Goal: Task Accomplishment & Management: Manage account settings

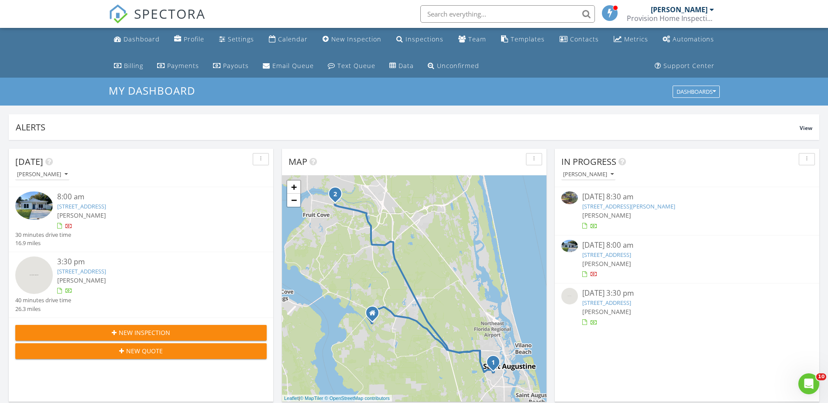
click at [607, 206] on link "6114 Liana Lee Dr, Jacksonville, FL 32234" at bounding box center [628, 206] width 93 height 8
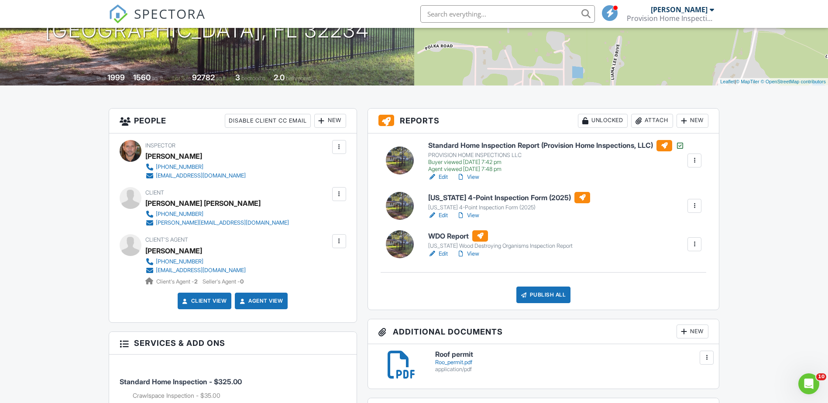
click at [445, 219] on link "Edit" at bounding box center [438, 215] width 20 height 9
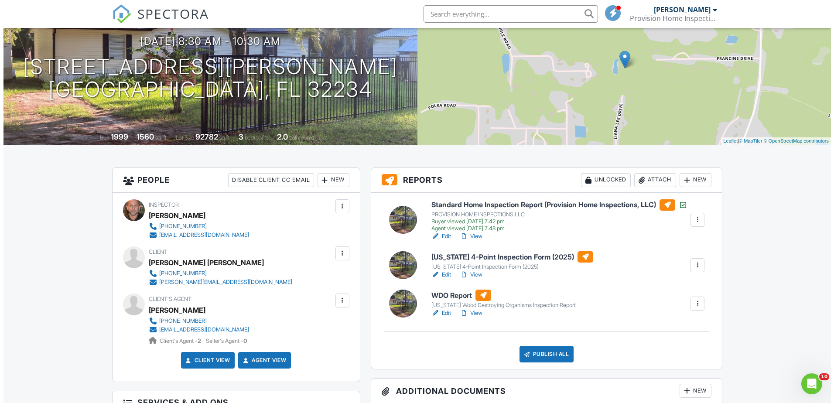
scroll to position [131, 0]
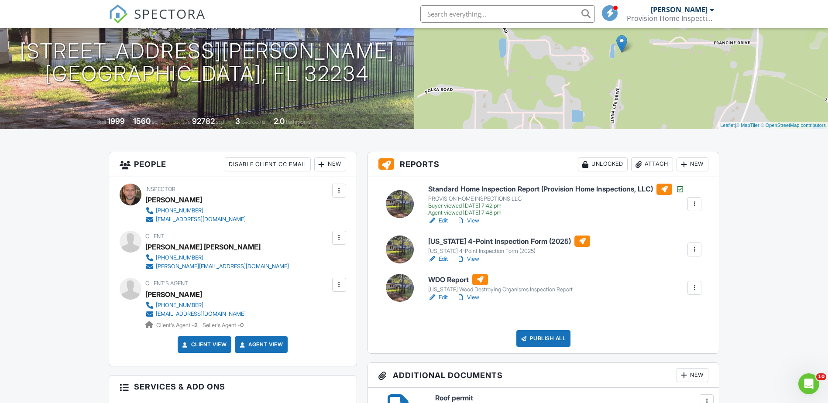
click at [694, 254] on div at bounding box center [694, 249] width 9 height 9
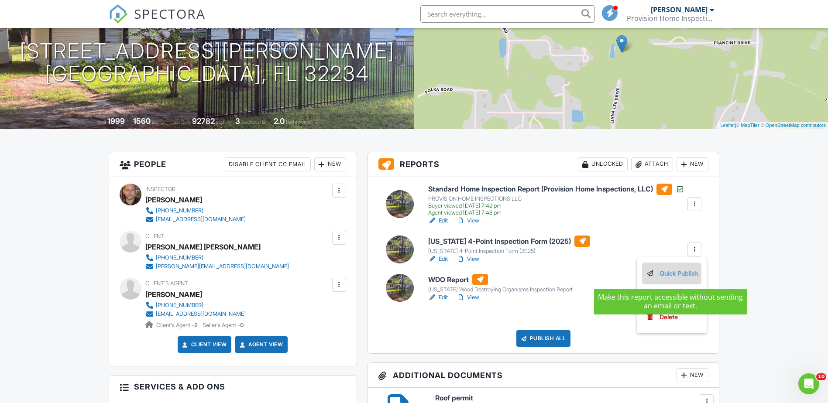
click at [679, 276] on link "Quick Publish" at bounding box center [671, 274] width 52 height 10
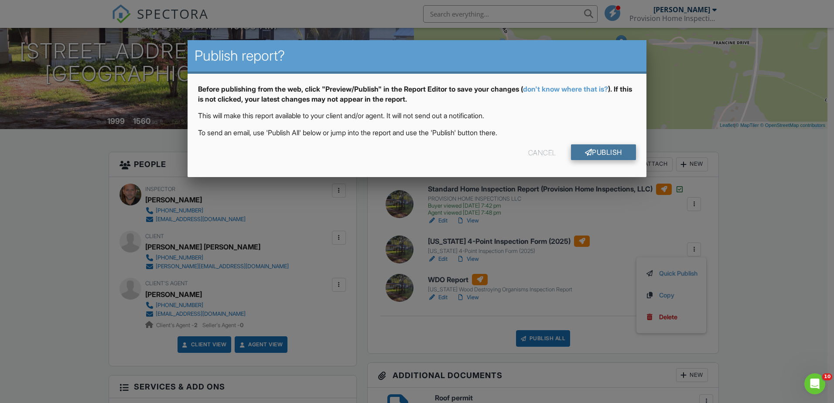
click at [603, 153] on link "Publish" at bounding box center [603, 152] width 65 height 16
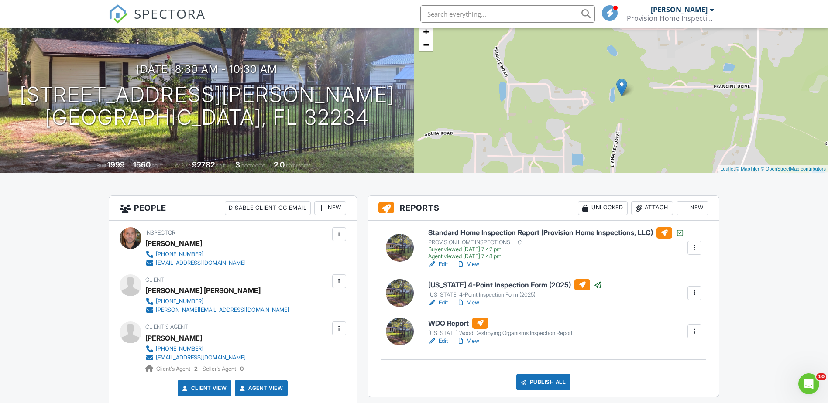
click at [544, 384] on div "Publish All" at bounding box center [543, 382] width 55 height 17
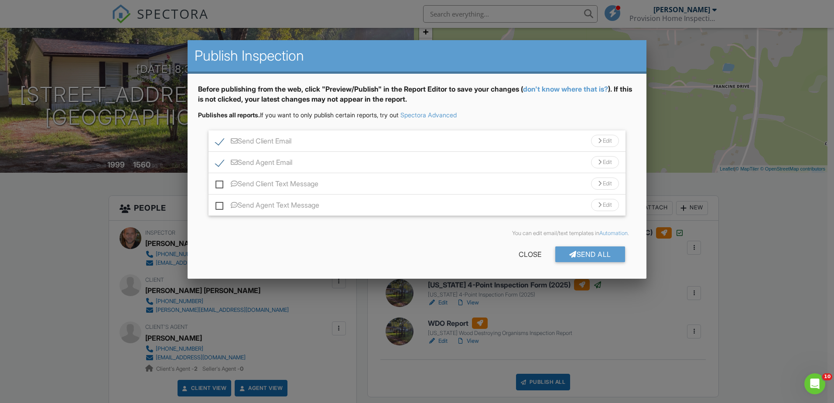
click at [219, 143] on label "Send Client Email" at bounding box center [254, 142] width 76 height 11
checkbox input "false"
click at [223, 205] on label "Send Agent Text Message" at bounding box center [268, 206] width 104 height 11
click at [221, 204] on input "Send Agent Text Message" at bounding box center [219, 201] width 6 height 6
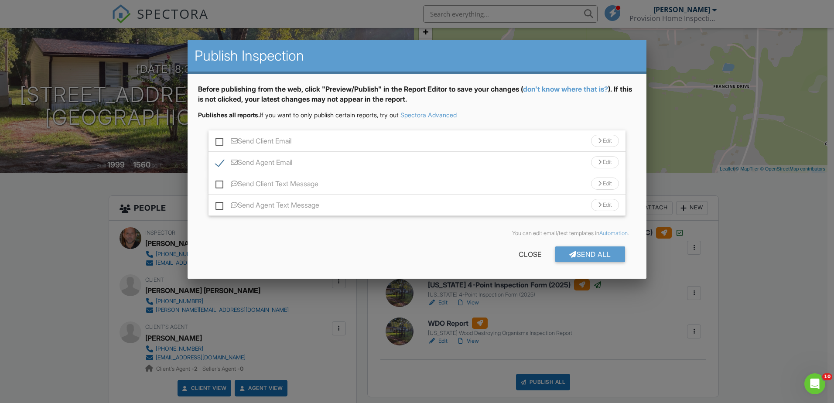
checkbox input "true"
click at [581, 255] on div "Send All" at bounding box center [590, 255] width 70 height 16
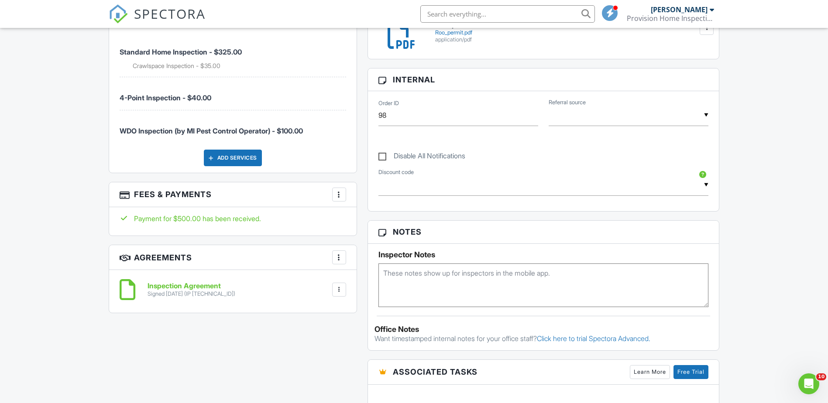
scroll to position [524, 0]
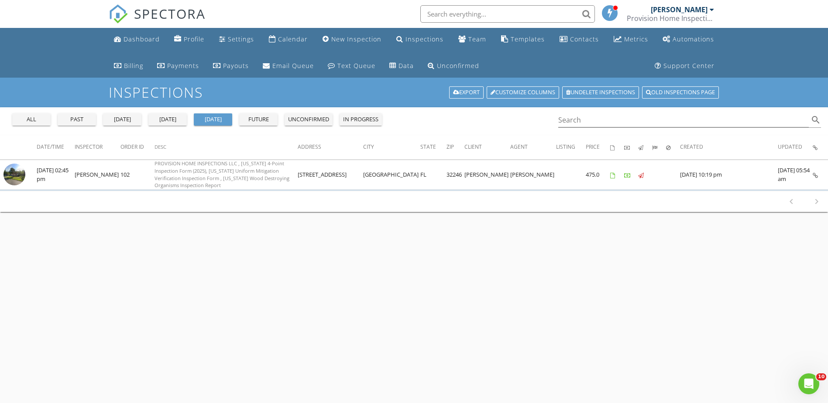
click at [127, 119] on div "[DATE]" at bounding box center [121, 119] width 31 height 9
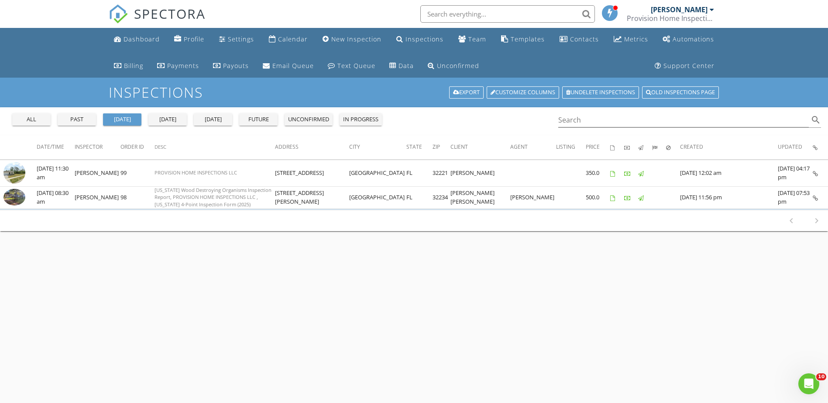
click at [169, 119] on div "[DATE]" at bounding box center [167, 119] width 31 height 9
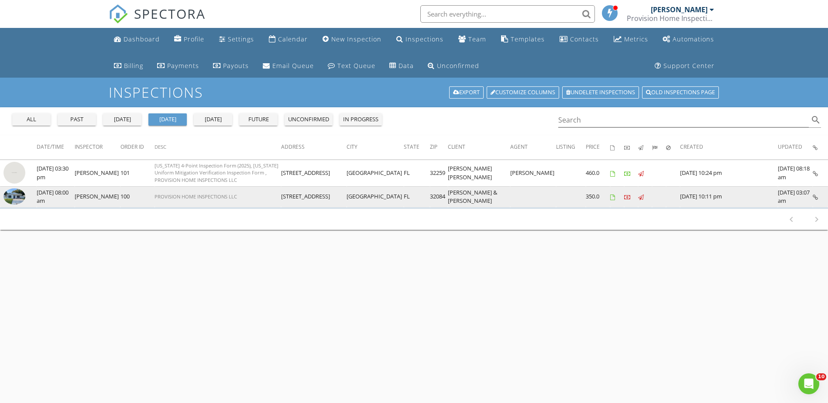
click at [17, 199] on img at bounding box center [14, 196] width 22 height 17
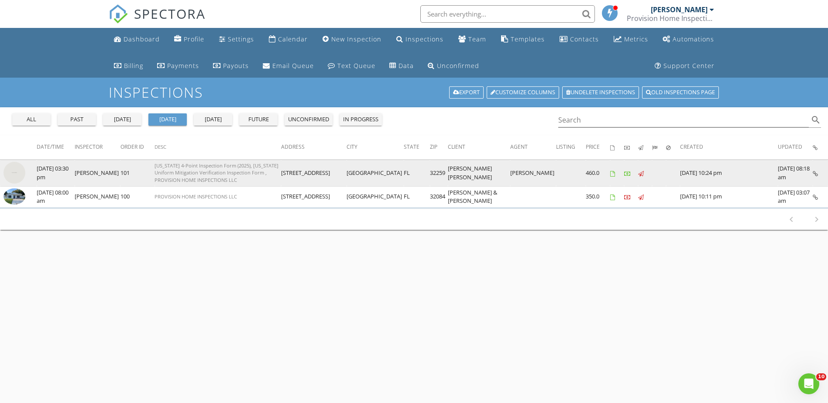
click at [21, 174] on img at bounding box center [14, 173] width 22 height 22
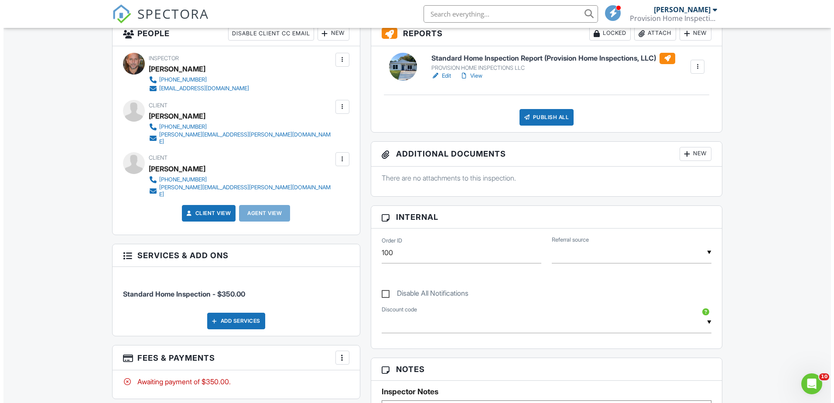
scroll to position [305, 0]
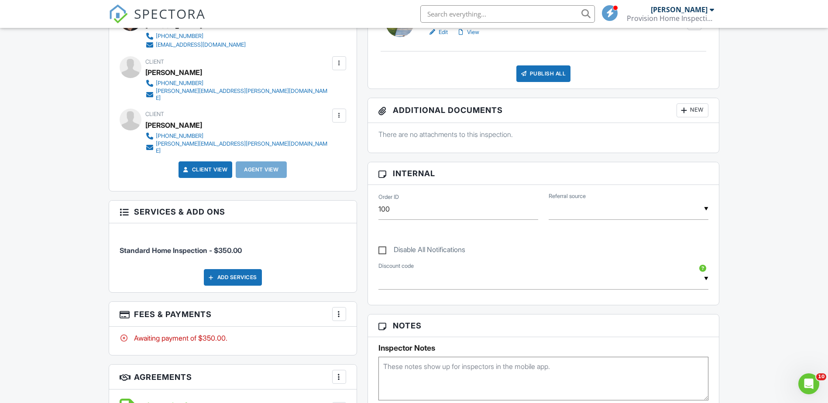
click at [242, 269] on div "Add Services" at bounding box center [233, 277] width 58 height 17
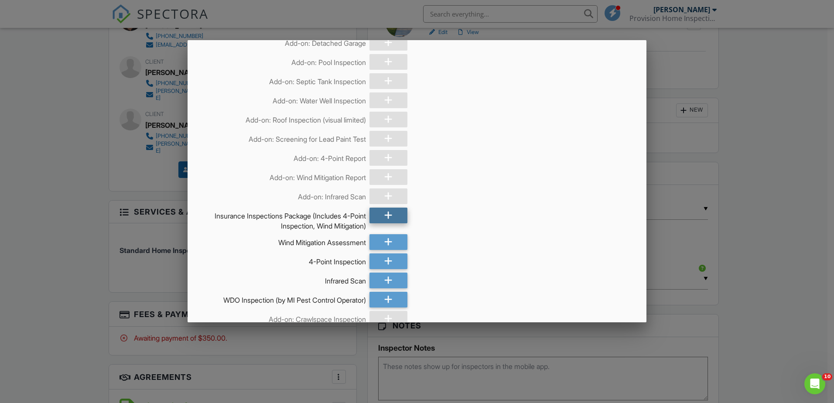
scroll to position [131, 0]
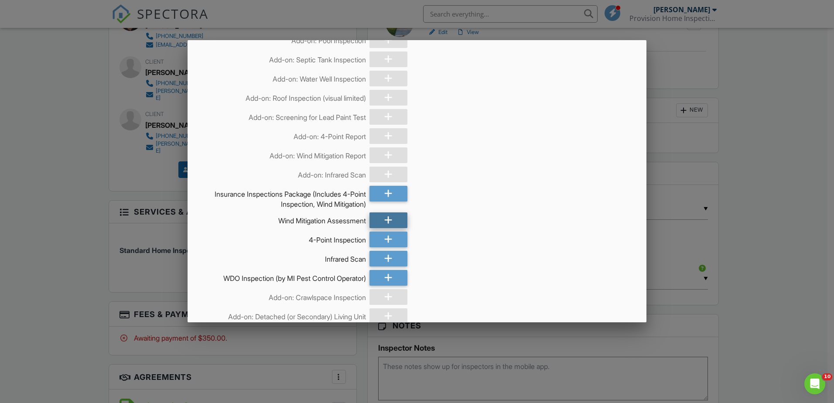
click at [386, 223] on icon at bounding box center [388, 220] width 8 height 16
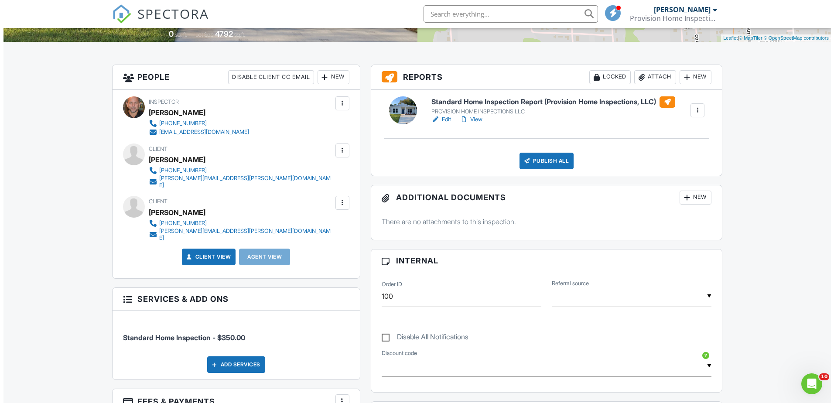
scroll to position [175, 0]
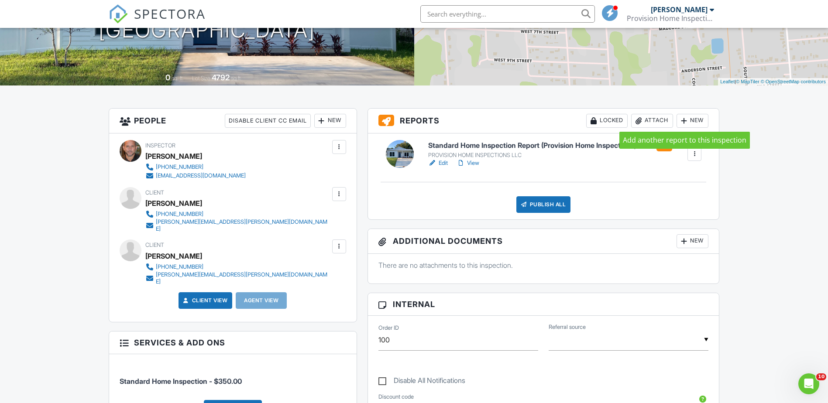
click at [685, 121] on div at bounding box center [683, 121] width 9 height 9
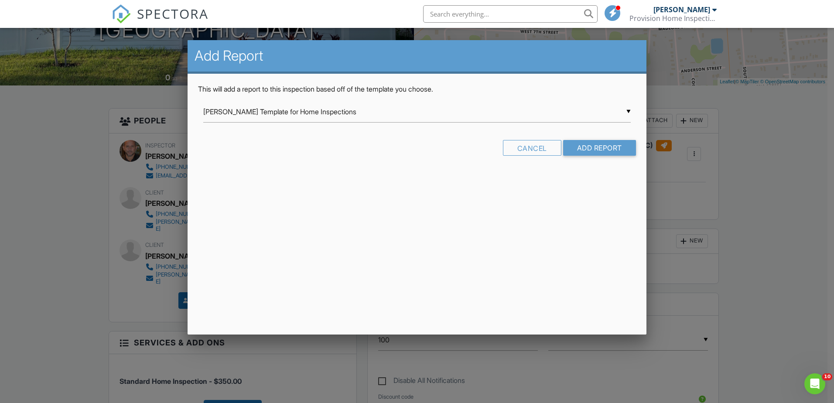
click at [625, 110] on div "▼ Ben Gromicko's Template for Home Inspections Ben Gromicko's Template for Home…" at bounding box center [417, 111] width 428 height 21
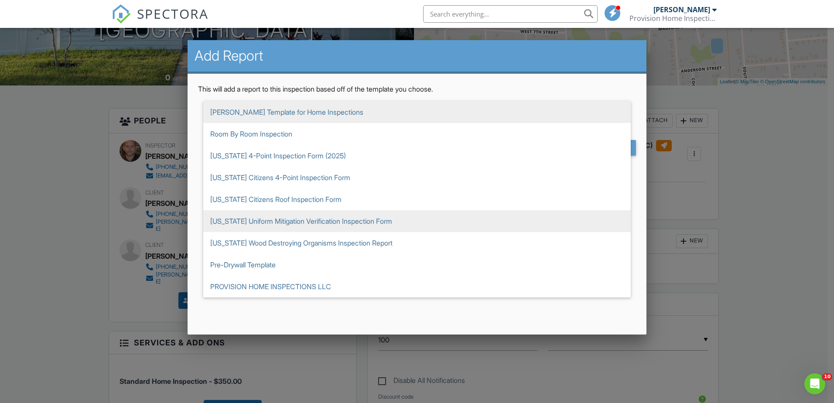
click at [336, 218] on span "[US_STATE] Uniform Mitigation Verification Inspection Form" at bounding box center [417, 221] width 428 height 22
type input "[US_STATE] Uniform Mitigation Verification Inspection Form"
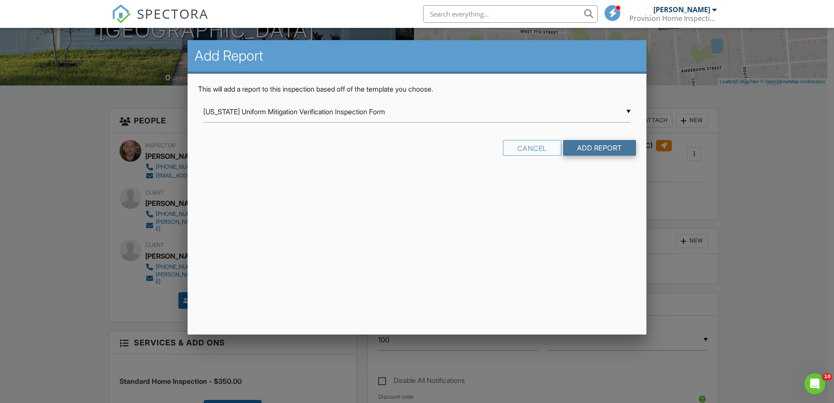
click at [583, 149] on input "Add Report" at bounding box center [599, 148] width 73 height 16
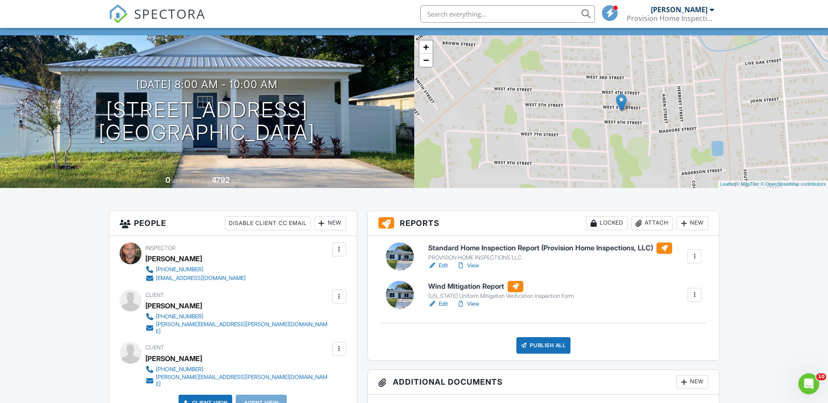
scroll to position [87, 0]
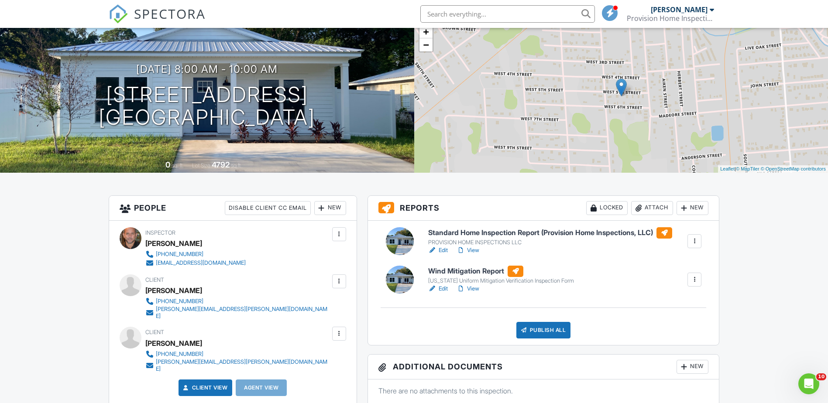
click at [473, 252] on link "View" at bounding box center [467, 250] width 23 height 9
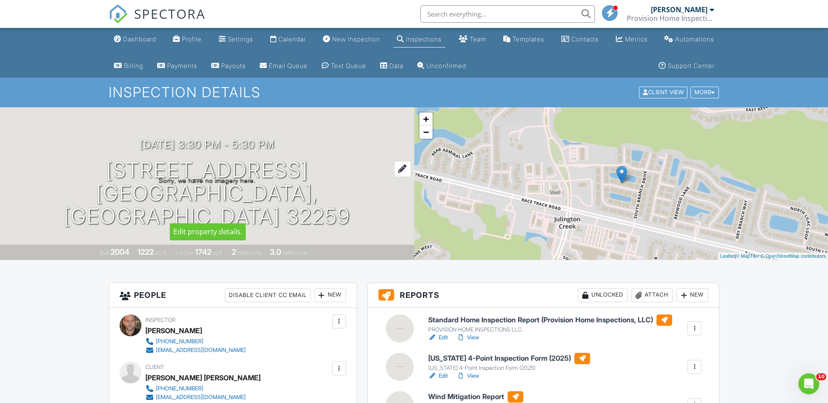
click at [198, 213] on h1 "724 Middle Branch Way Jacksonville, FL 32259" at bounding box center [207, 193] width 386 height 69
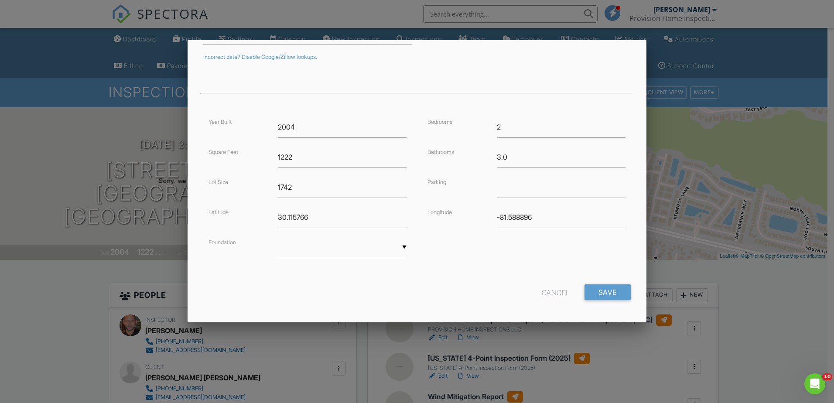
scroll to position [154, 0]
click at [600, 290] on input "Save" at bounding box center [608, 289] width 46 height 16
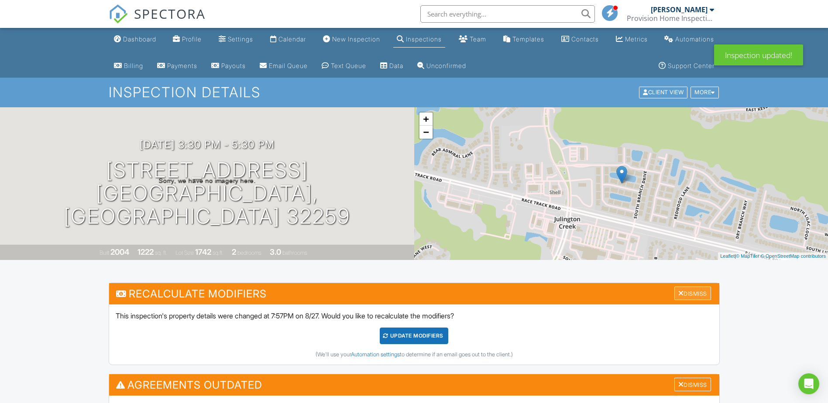
click at [695, 296] on div "Dismiss" at bounding box center [692, 294] width 37 height 14
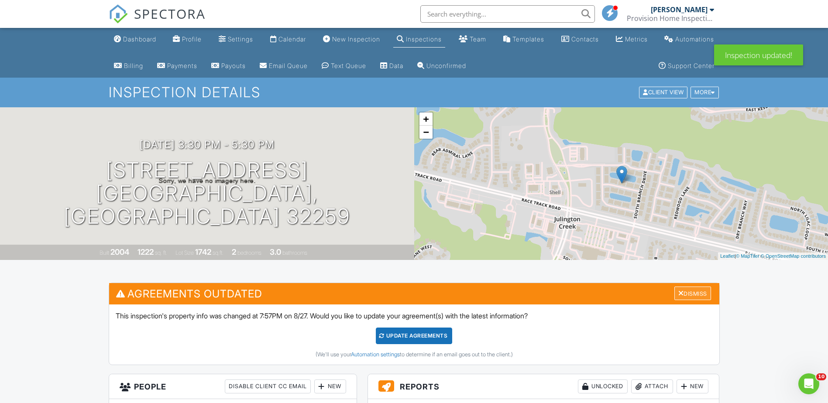
click at [691, 296] on div "Dismiss" at bounding box center [692, 294] width 37 height 14
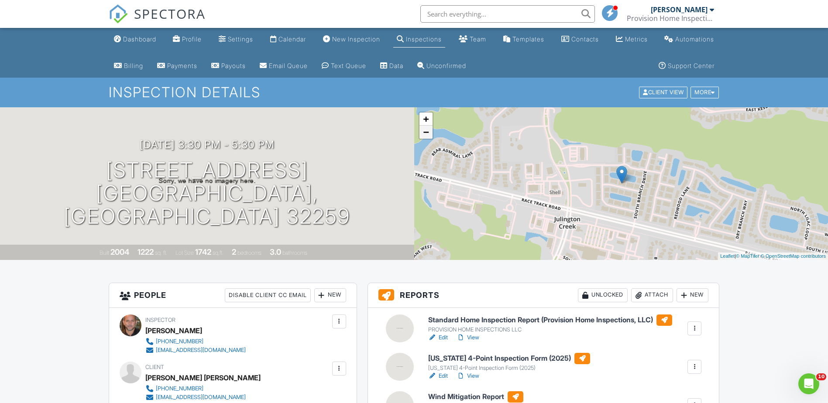
click at [425, 135] on link "−" at bounding box center [425, 132] width 13 height 13
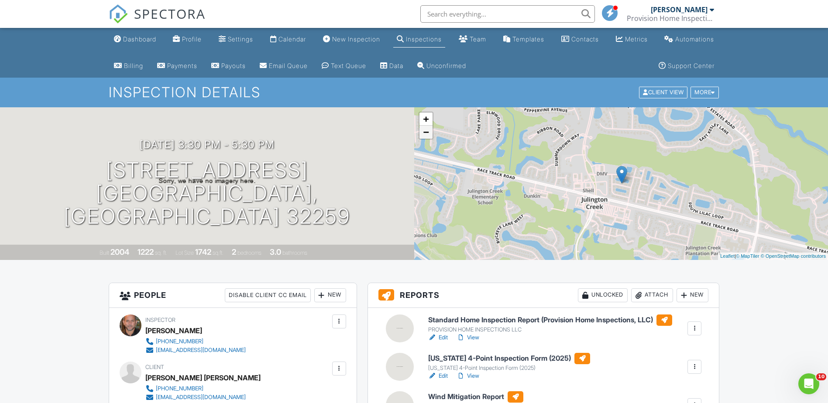
click at [425, 135] on link "−" at bounding box center [425, 132] width 13 height 13
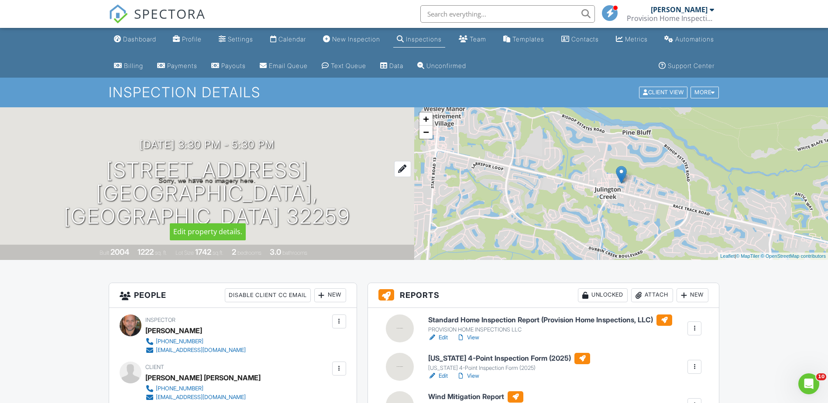
click at [394, 177] on div at bounding box center [402, 169] width 17 height 16
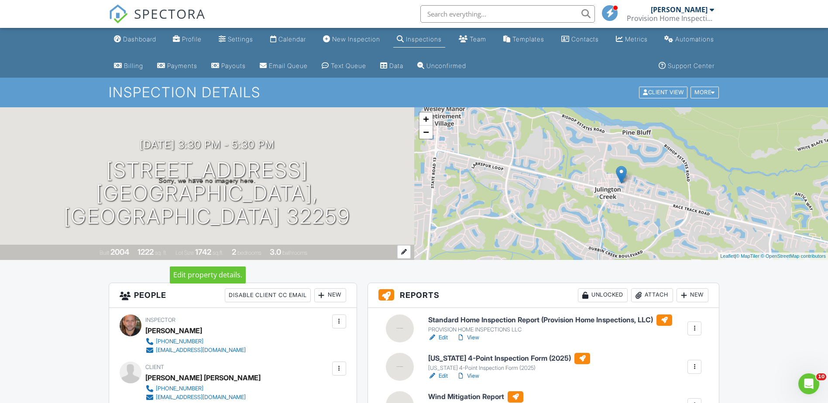
click at [404, 254] on div at bounding box center [404, 252] width 14 height 14
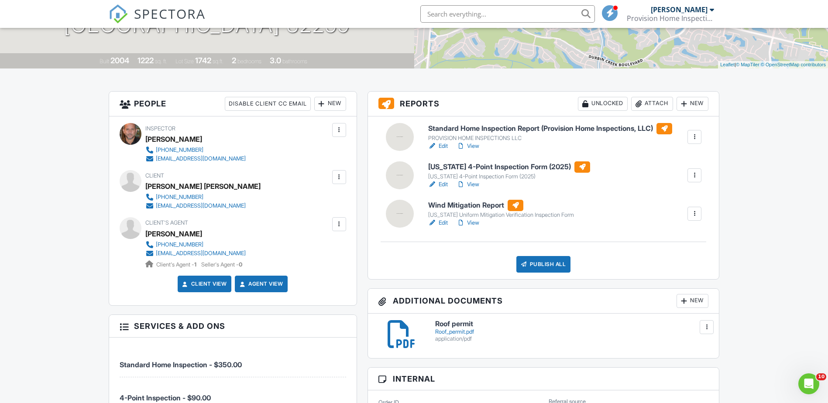
scroll to position [175, 0]
